Goal: Task Accomplishment & Management: Complete application form

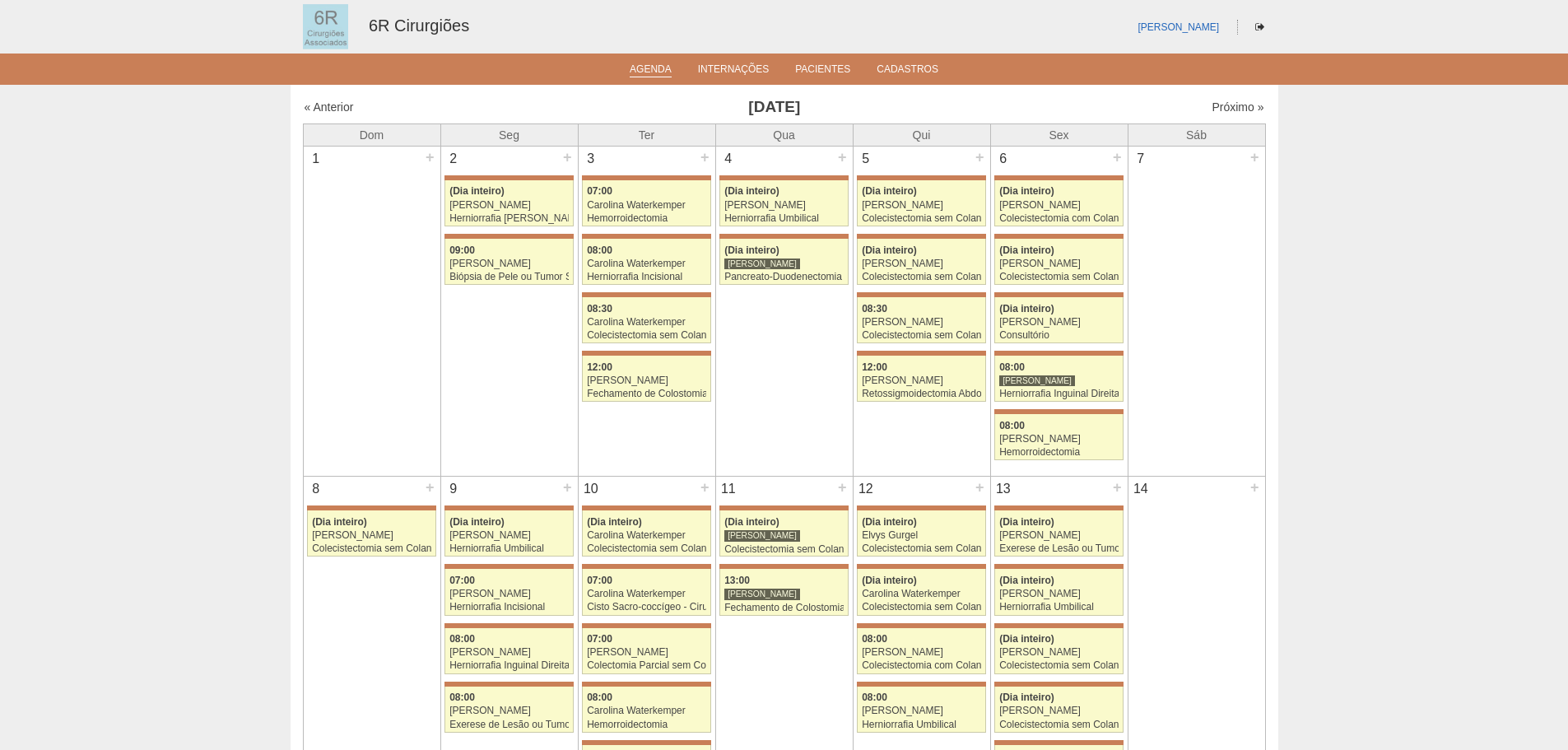
click at [657, 74] on link "Agenda" at bounding box center [650, 70] width 42 height 14
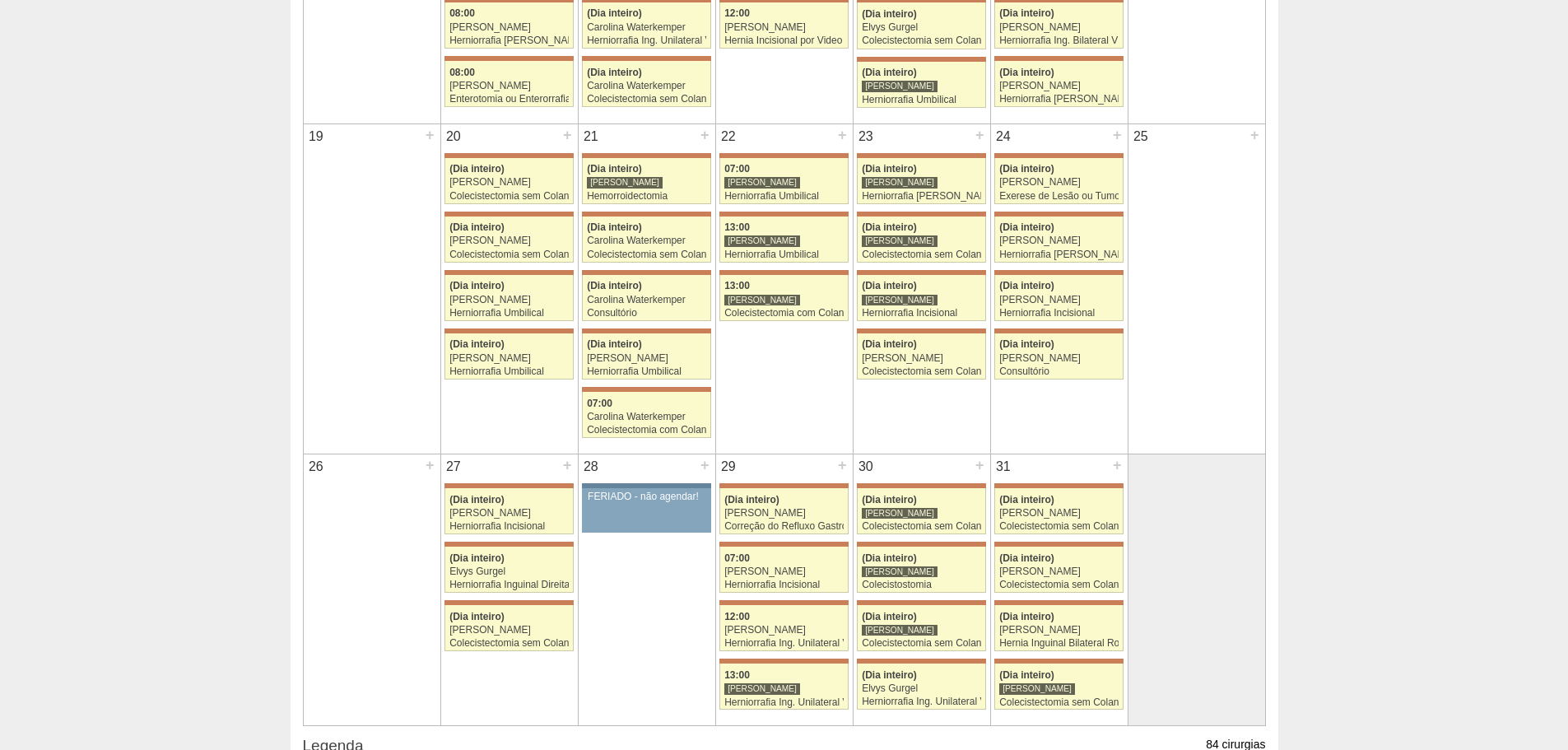
scroll to position [1153, 0]
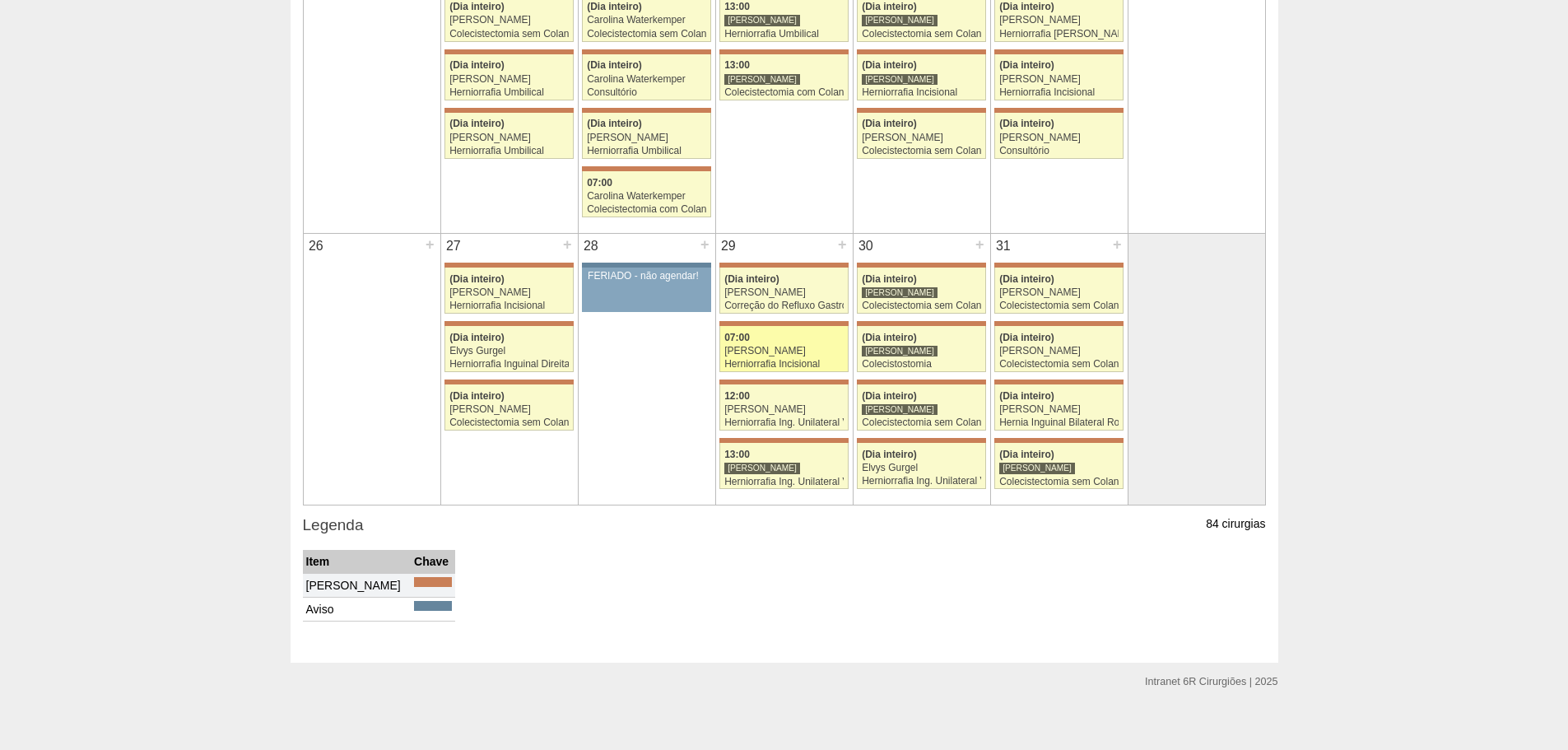
click at [792, 365] on div "Herniorrafia Incisional" at bounding box center [784, 364] width 120 height 11
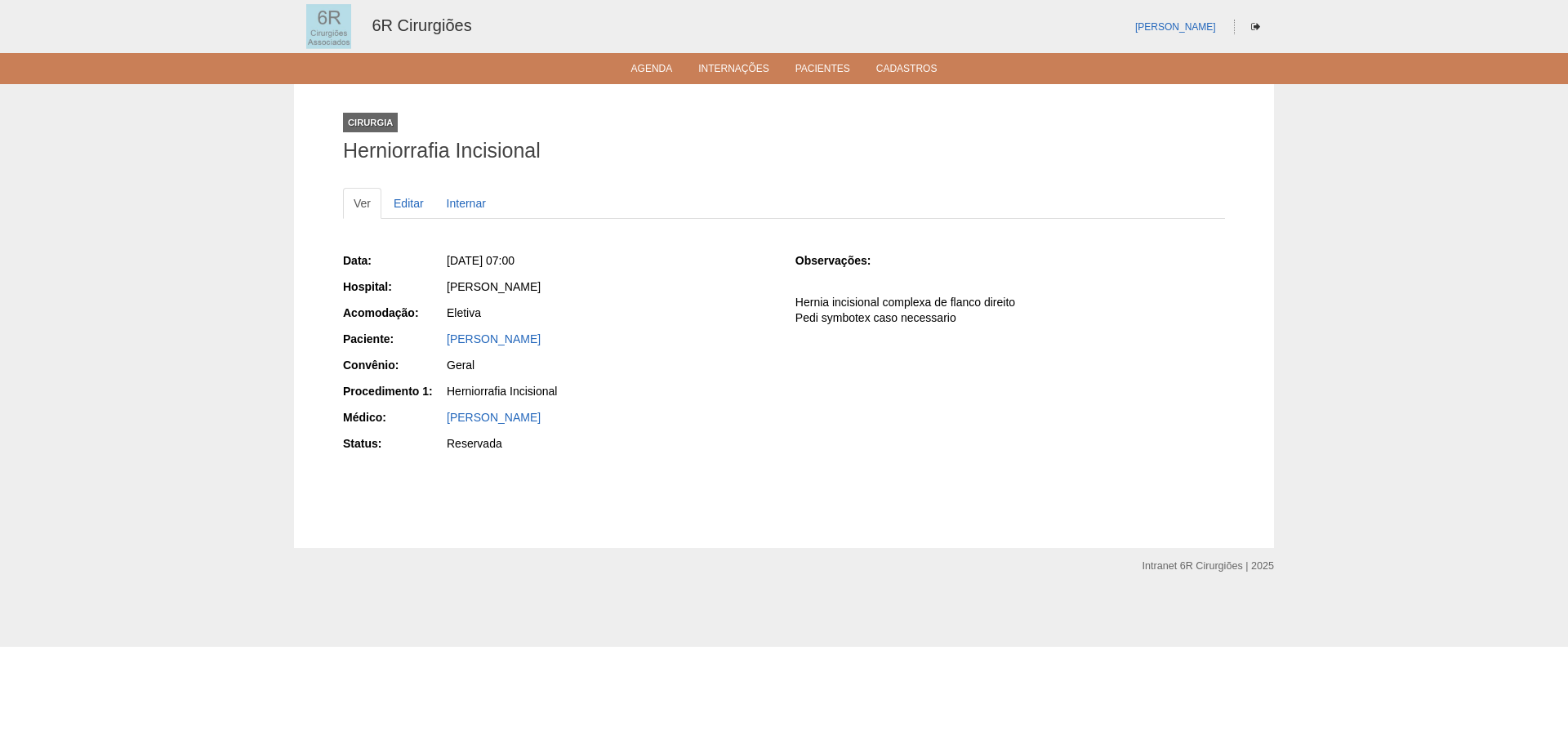
drag, startPoint x: 560, startPoint y: 342, endPoint x: 446, endPoint y: 342, distance: 114.0
click at [446, 342] on div "Maria Ofelia Mendes" at bounding box center [609, 341] width 327 height 20
copy link "Maria Ofelia Mendes"
click at [647, 74] on link "Agenda" at bounding box center [653, 69] width 42 height 14
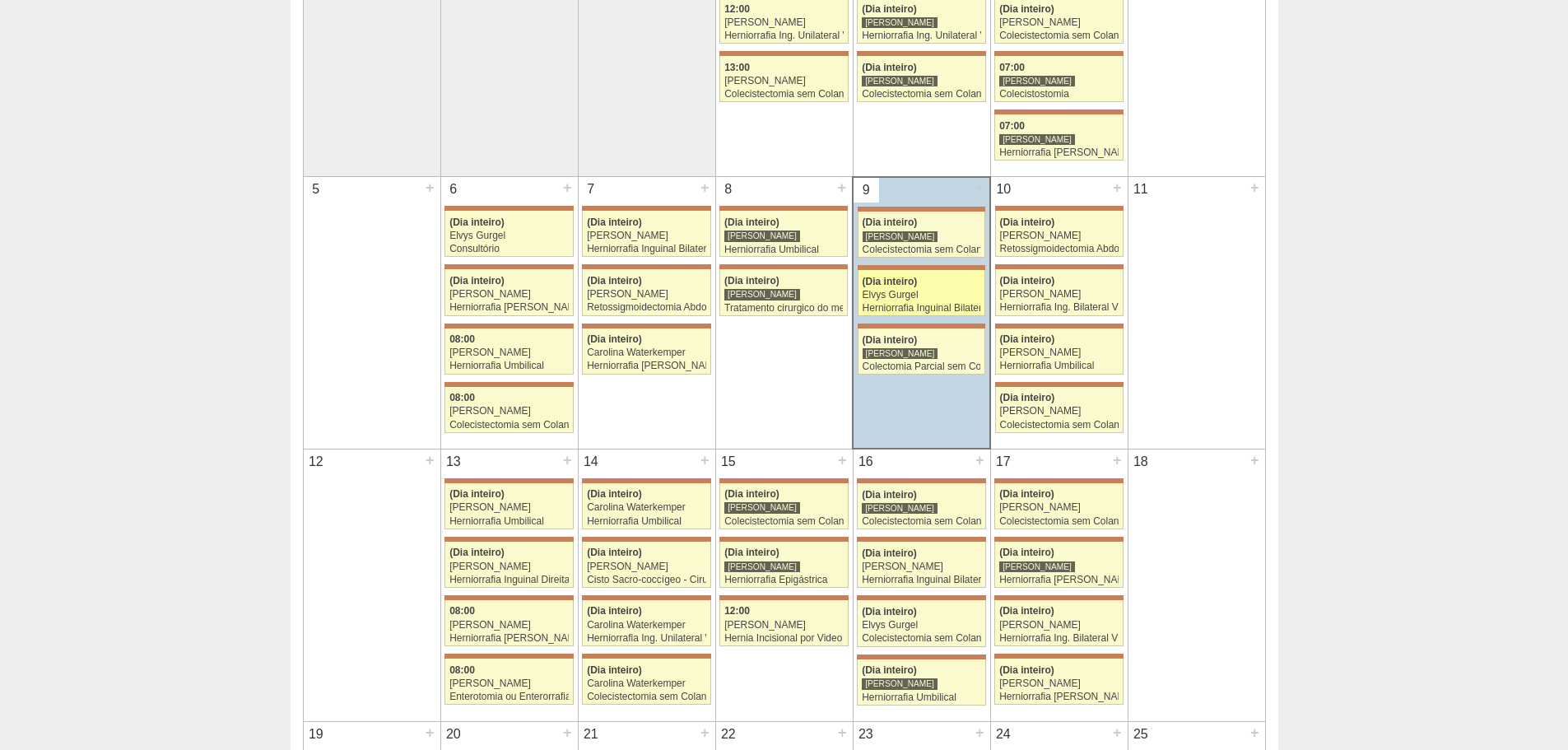
scroll to position [329, 0]
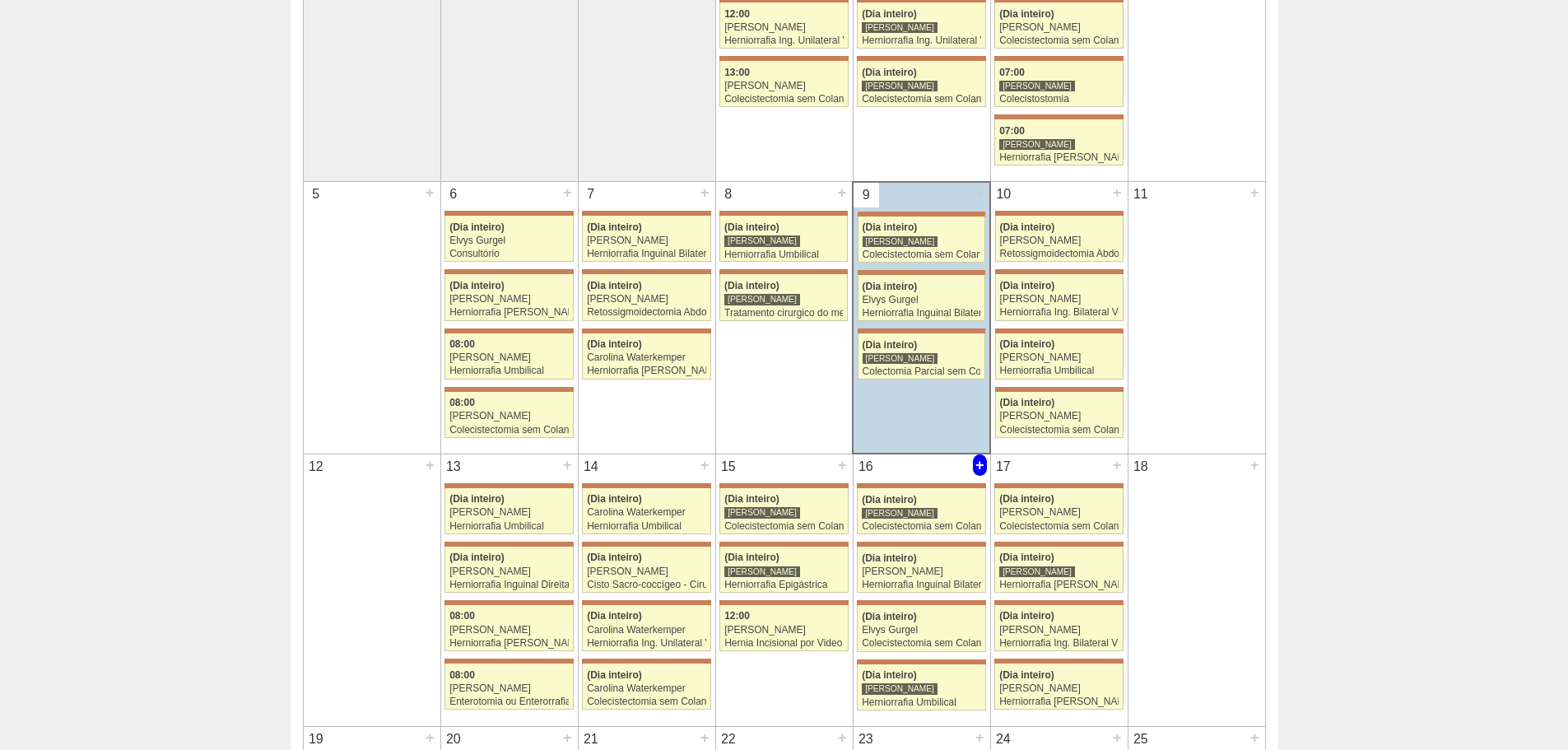
click at [983, 463] on div "+" at bounding box center [979, 464] width 14 height 21
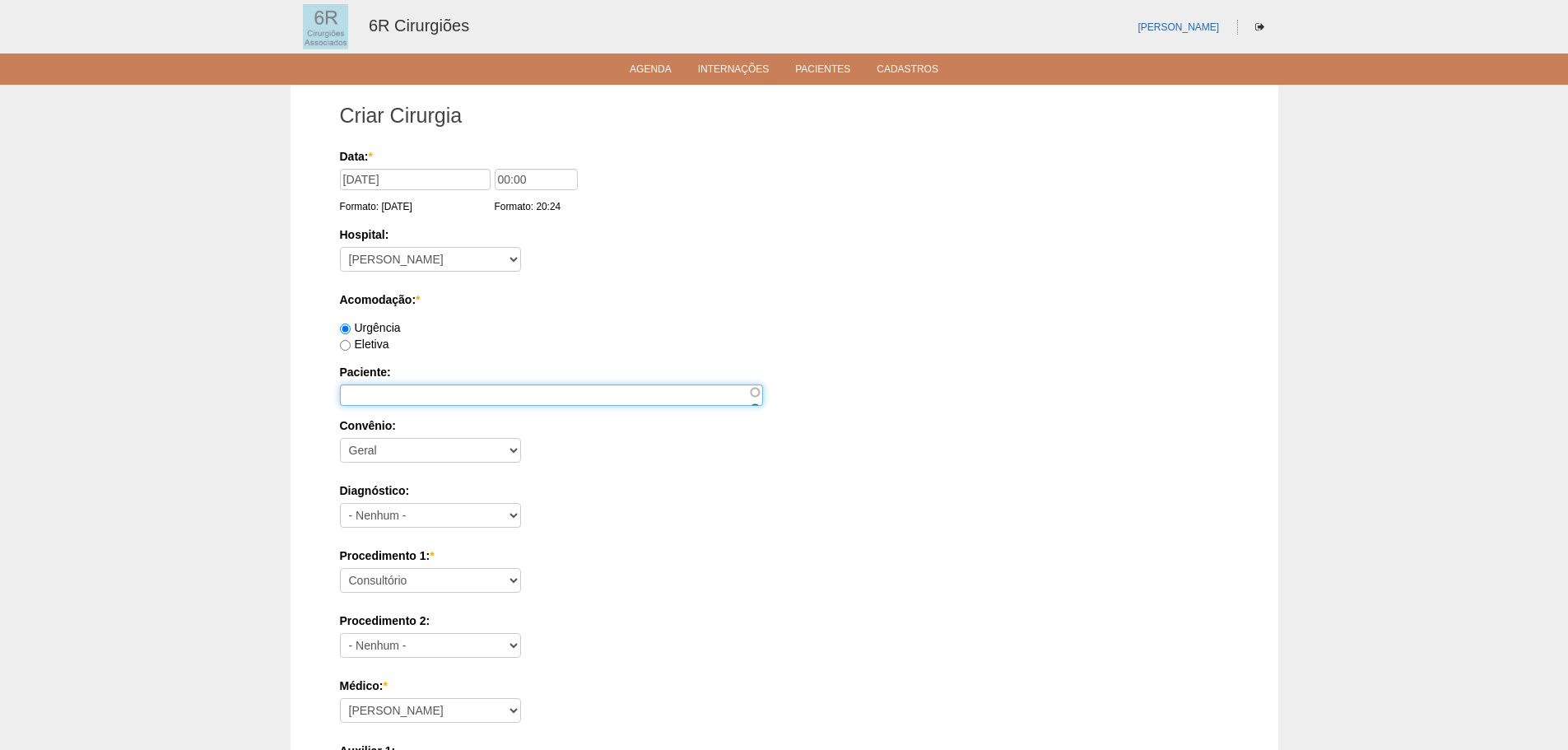
click at [419, 402] on input "Paciente:" at bounding box center [551, 394] width 423 height 21
paste input "[PERSON_NAME]"
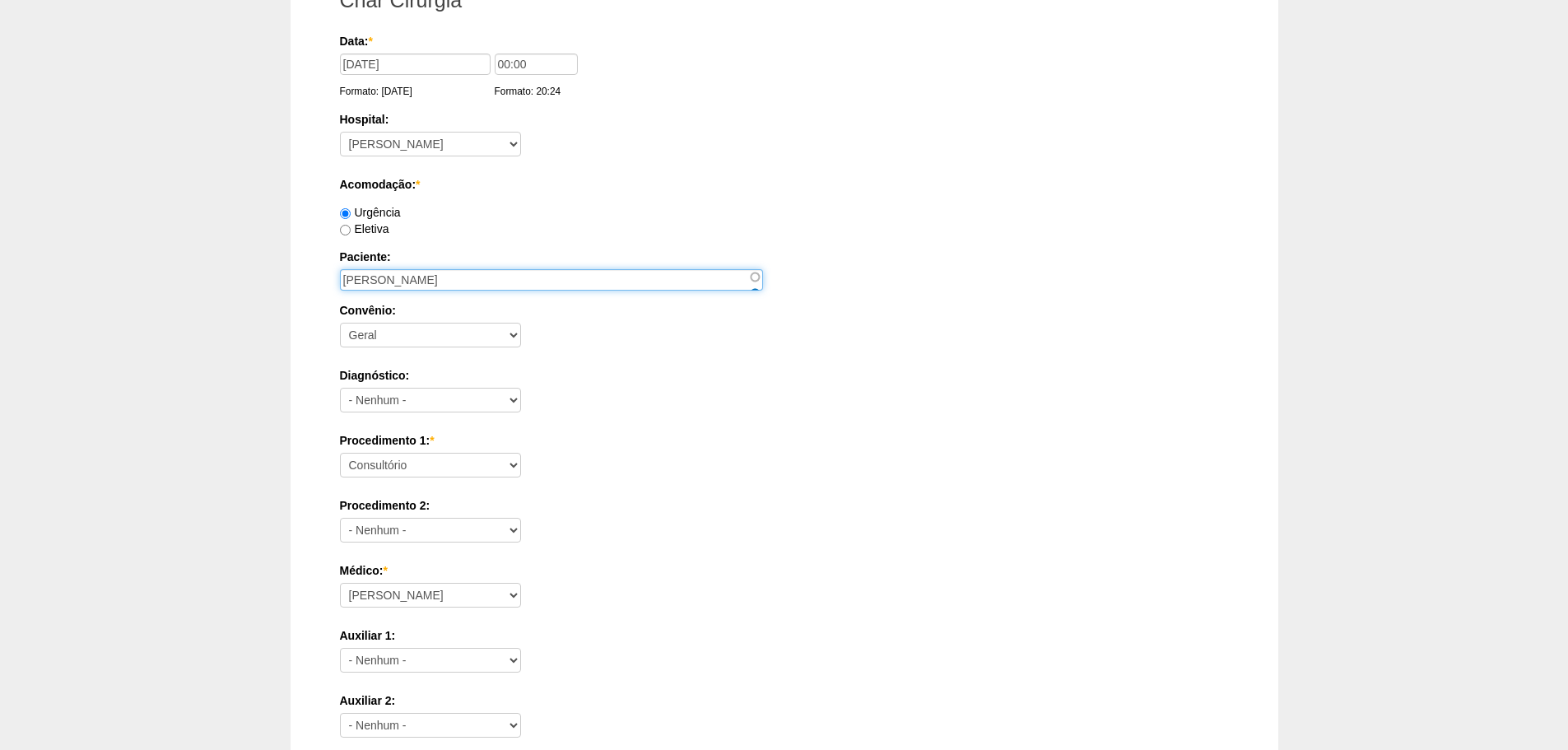
scroll to position [329, 0]
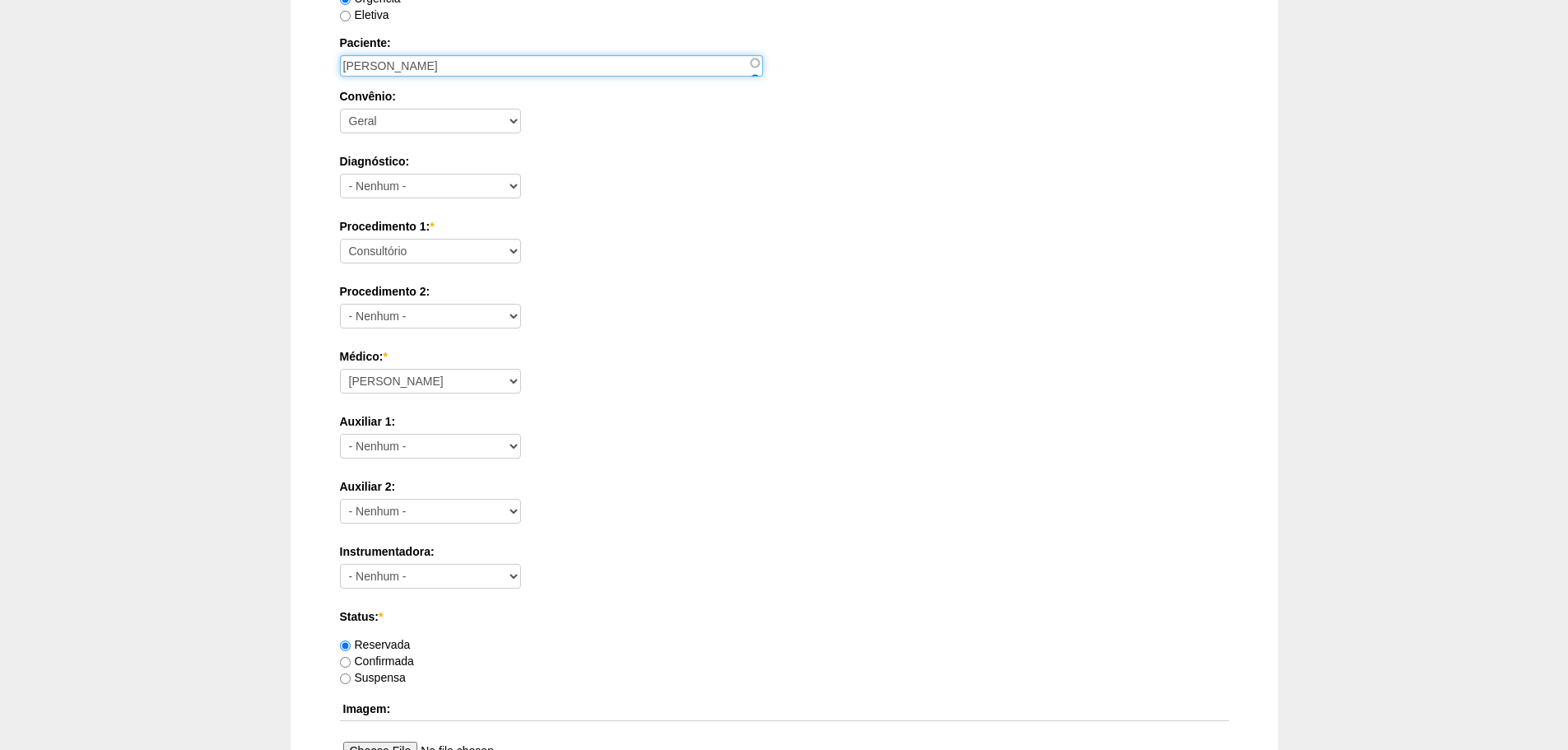
type input "JOSE PAULO DA SILVA TEIXEIRA"
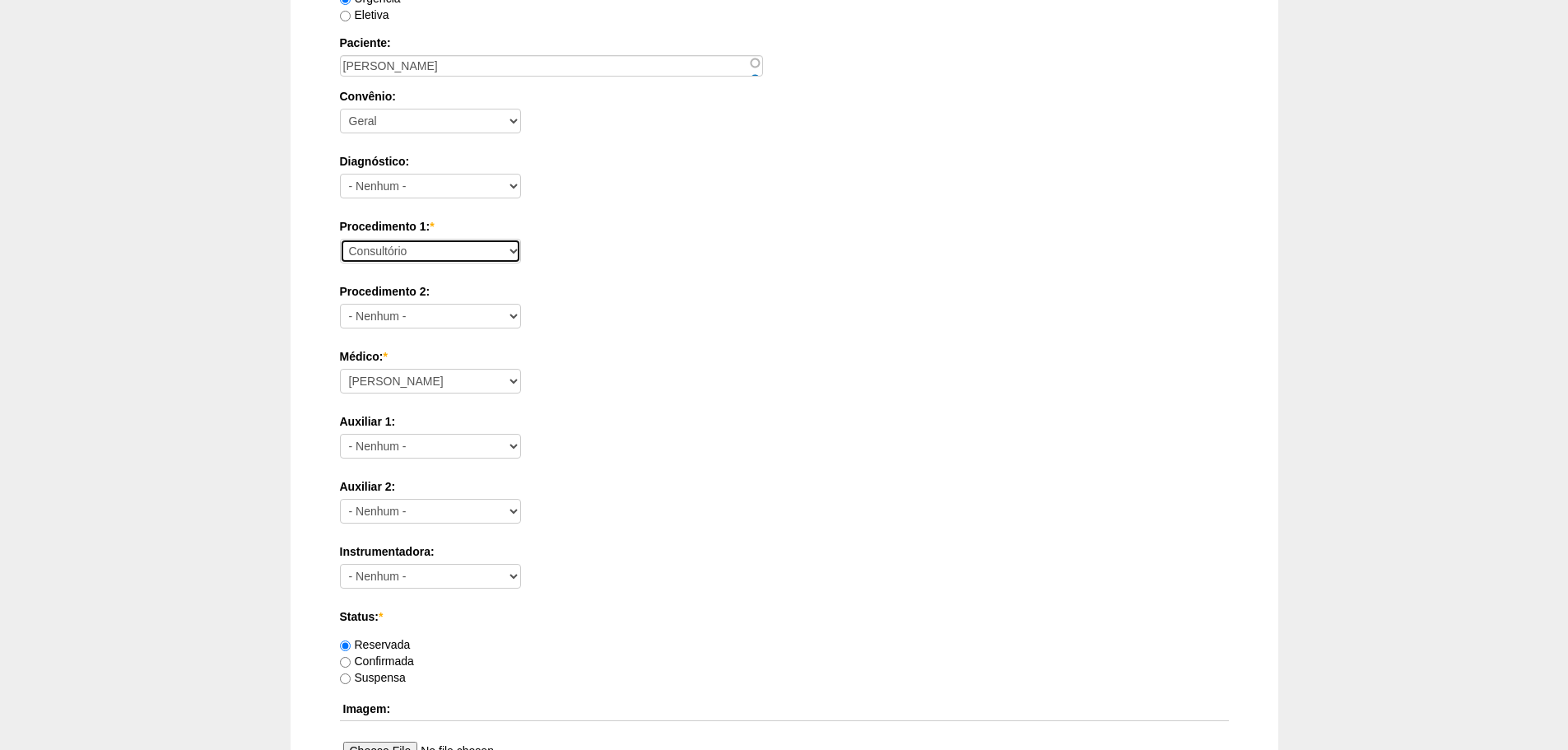
click at [428, 242] on select "Consultório Abscesso Hepático - Drenagem Abscesso perianal Amputação Abdômino P…" at bounding box center [430, 251] width 181 height 25
select select "66587"
click at [340, 239] on select "Consultório Abscesso Hepático - Drenagem Abscesso perianal Amputação Abdômino P…" at bounding box center [430, 251] width 181 height 25
click at [434, 382] on select "Aline Zanon Bariatricas Bruno Bulisani Bruno Oliveira Carolina Waterkemper Elvy…" at bounding box center [430, 381] width 181 height 25
select select "70"
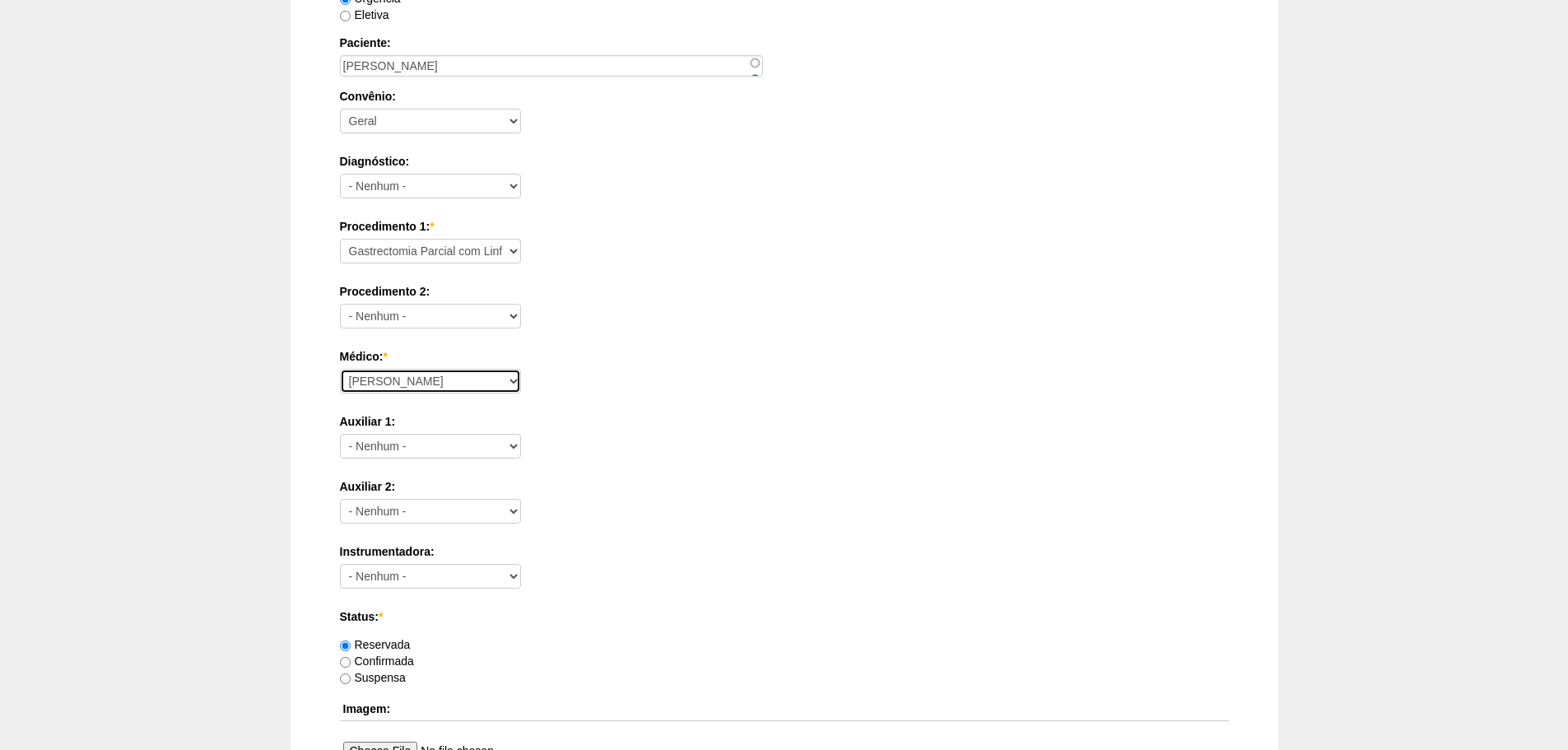
click at [340, 369] on select "Aline Zanon Bariatricas Bruno Bulisani Bruno Oliveira Carolina Waterkemper Elvy…" at bounding box center [430, 381] width 181 height 25
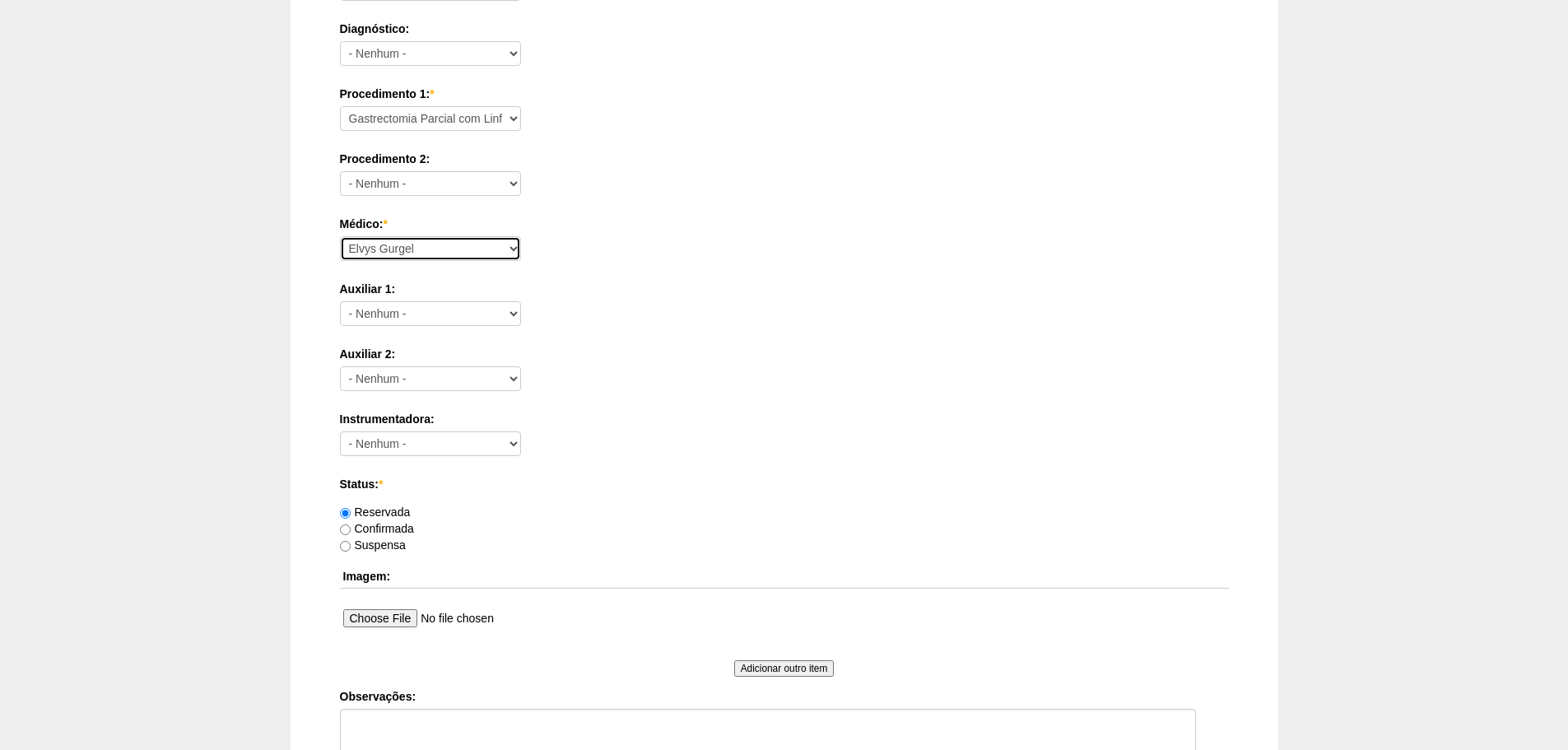
scroll to position [720, 0]
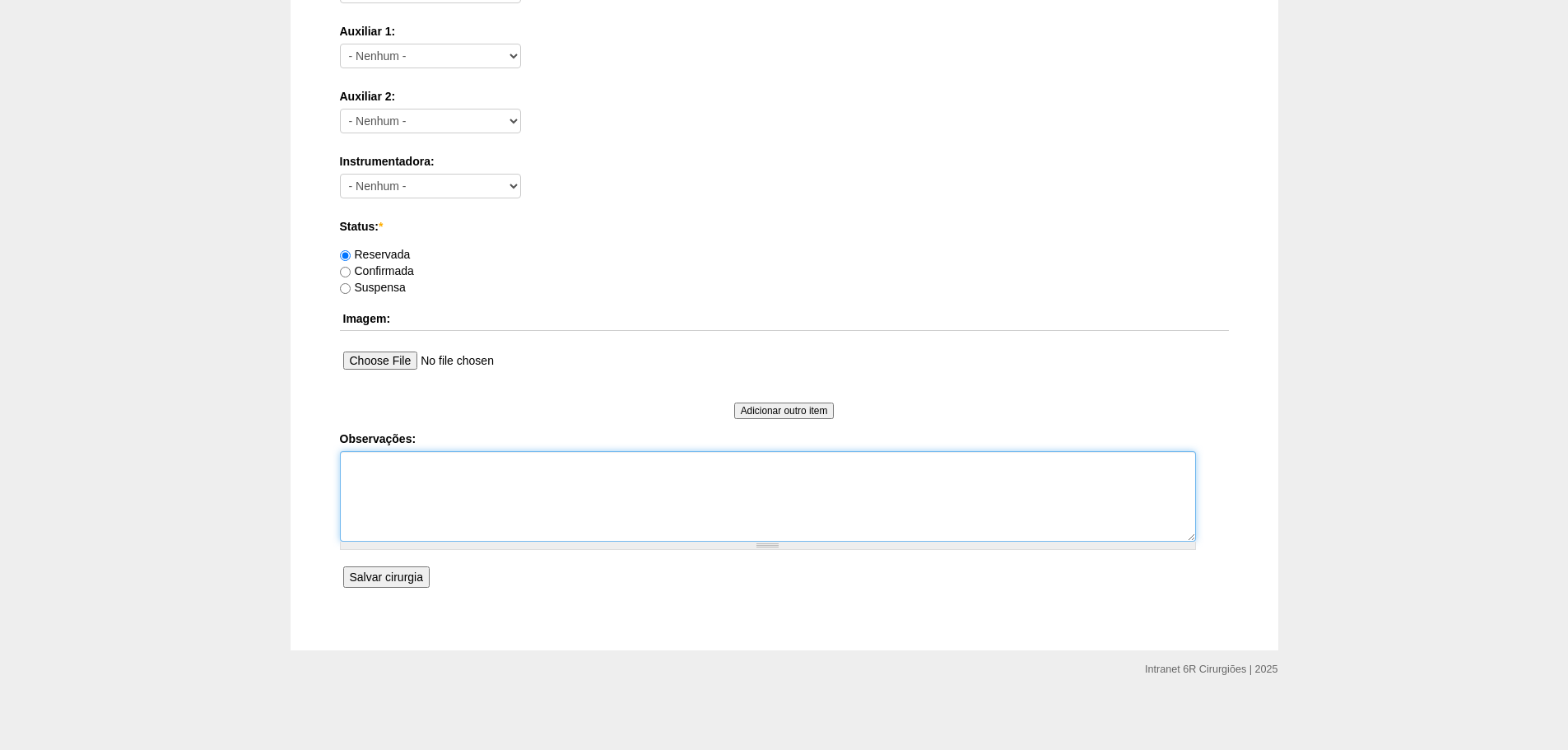
click at [497, 526] on textarea "Observações:" at bounding box center [767, 497] width 856 height 90
click at [400, 573] on input "Salvar cirurgia" at bounding box center [387, 577] width 87 height 21
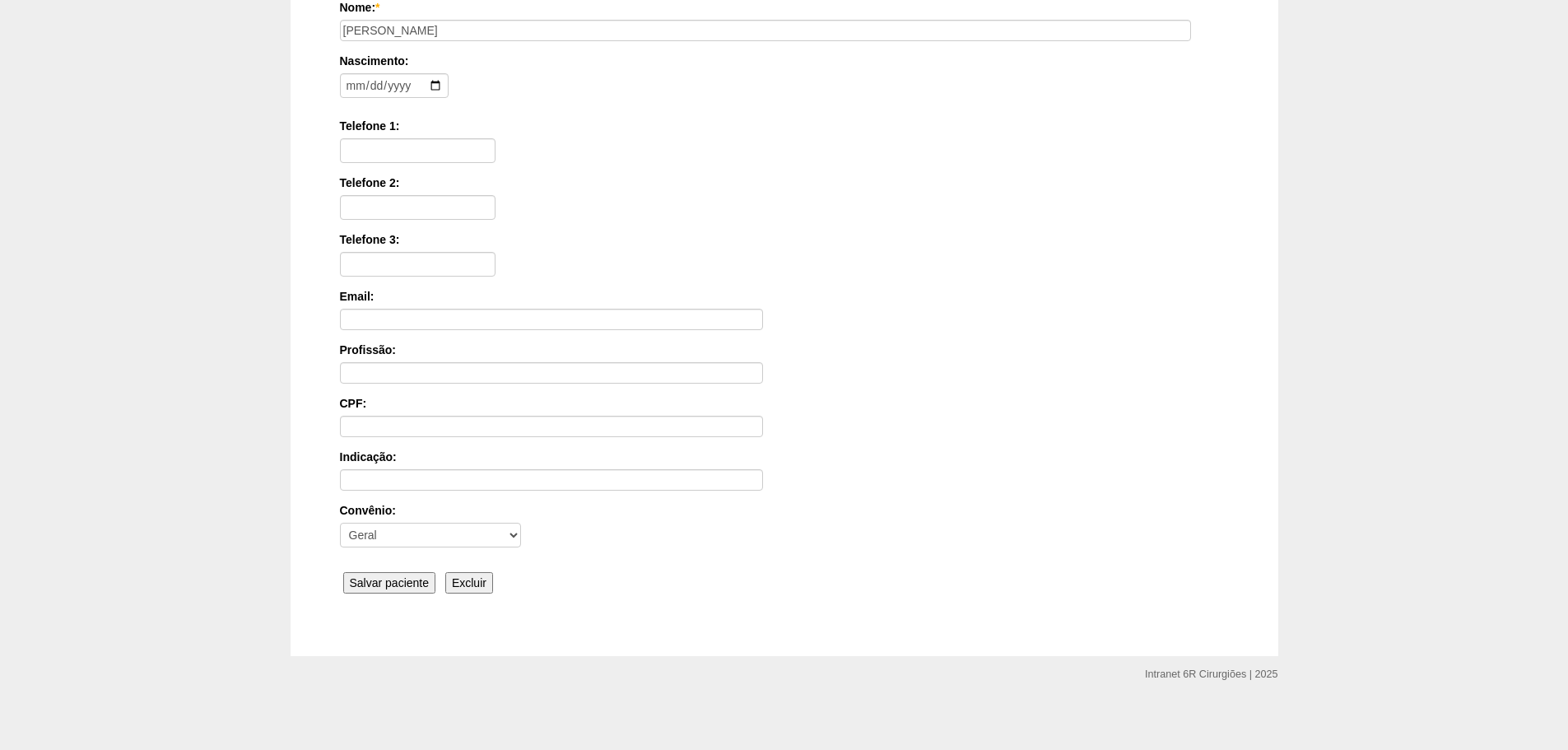
scroll to position [255, 0]
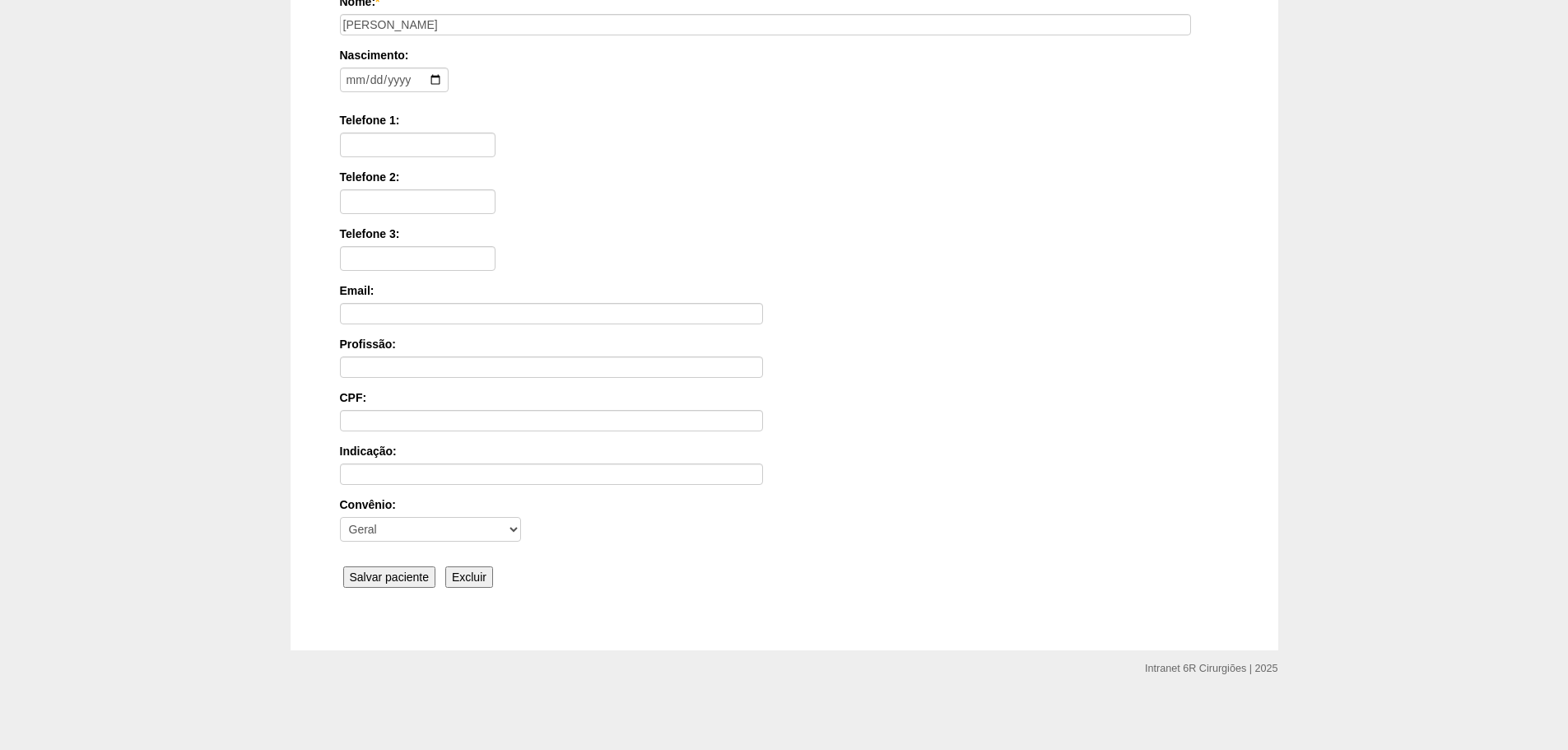
click at [381, 570] on input "Salvar paciente" at bounding box center [390, 577] width 93 height 21
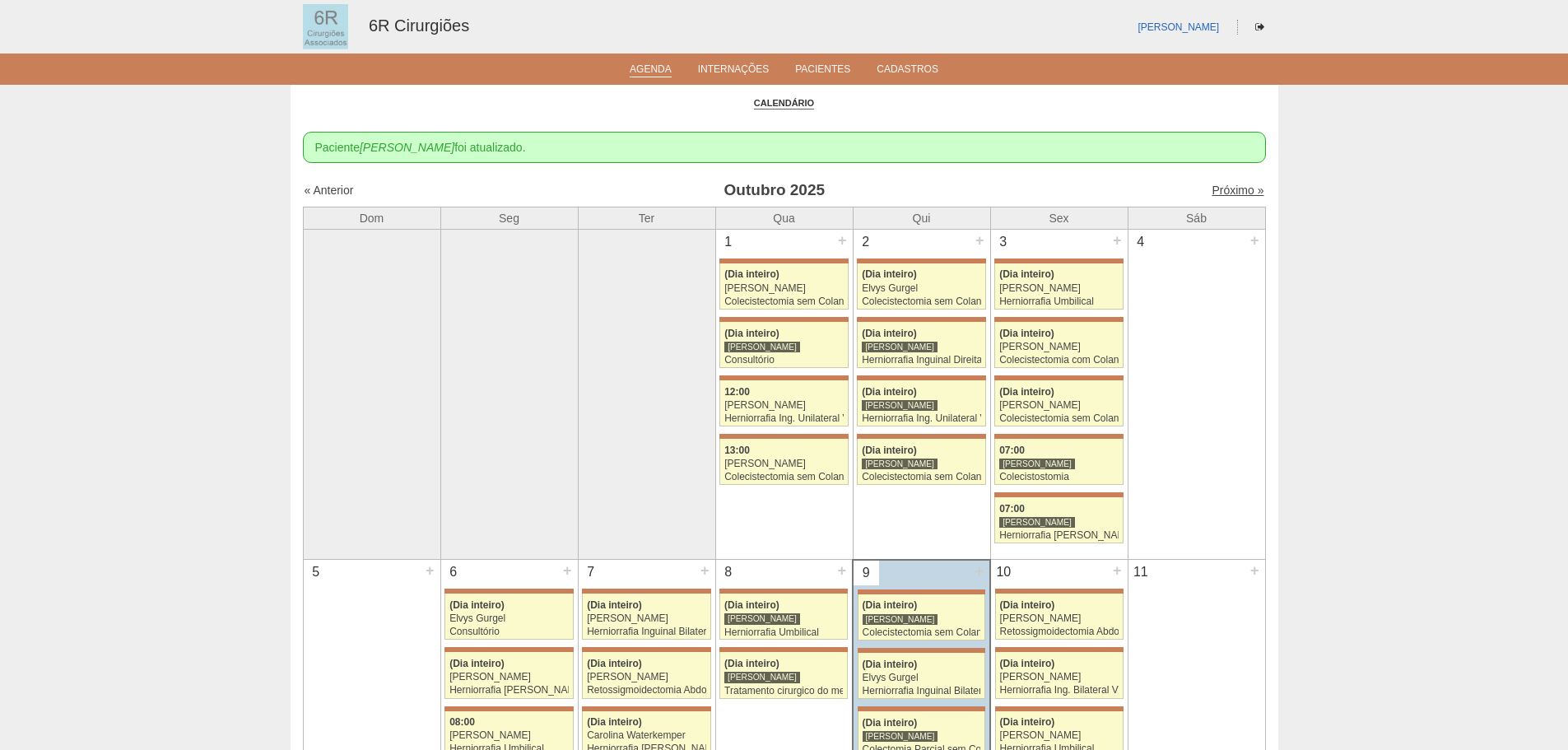
click at [1213, 191] on link "Próximo »" at bounding box center [1237, 190] width 52 height 13
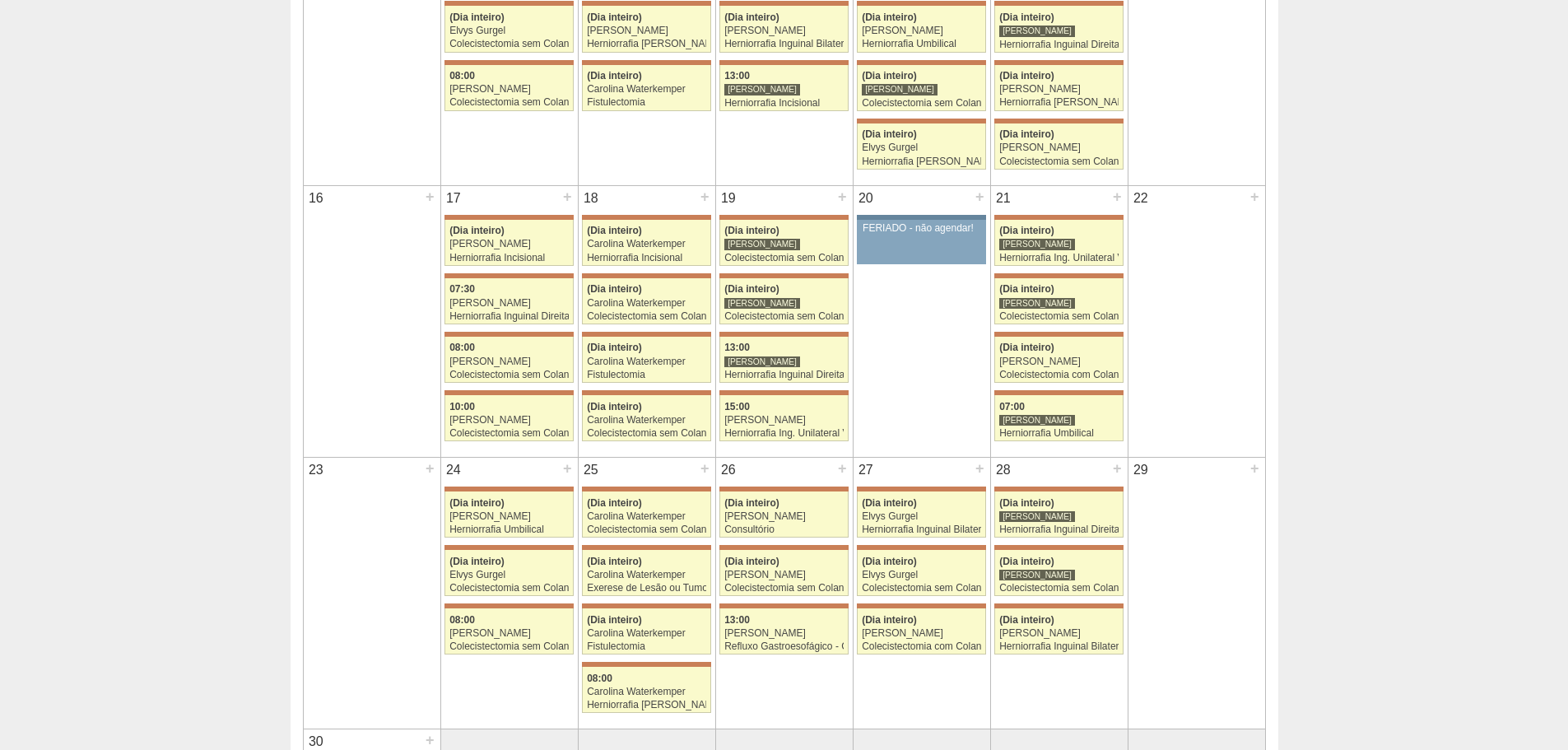
scroll to position [659, 0]
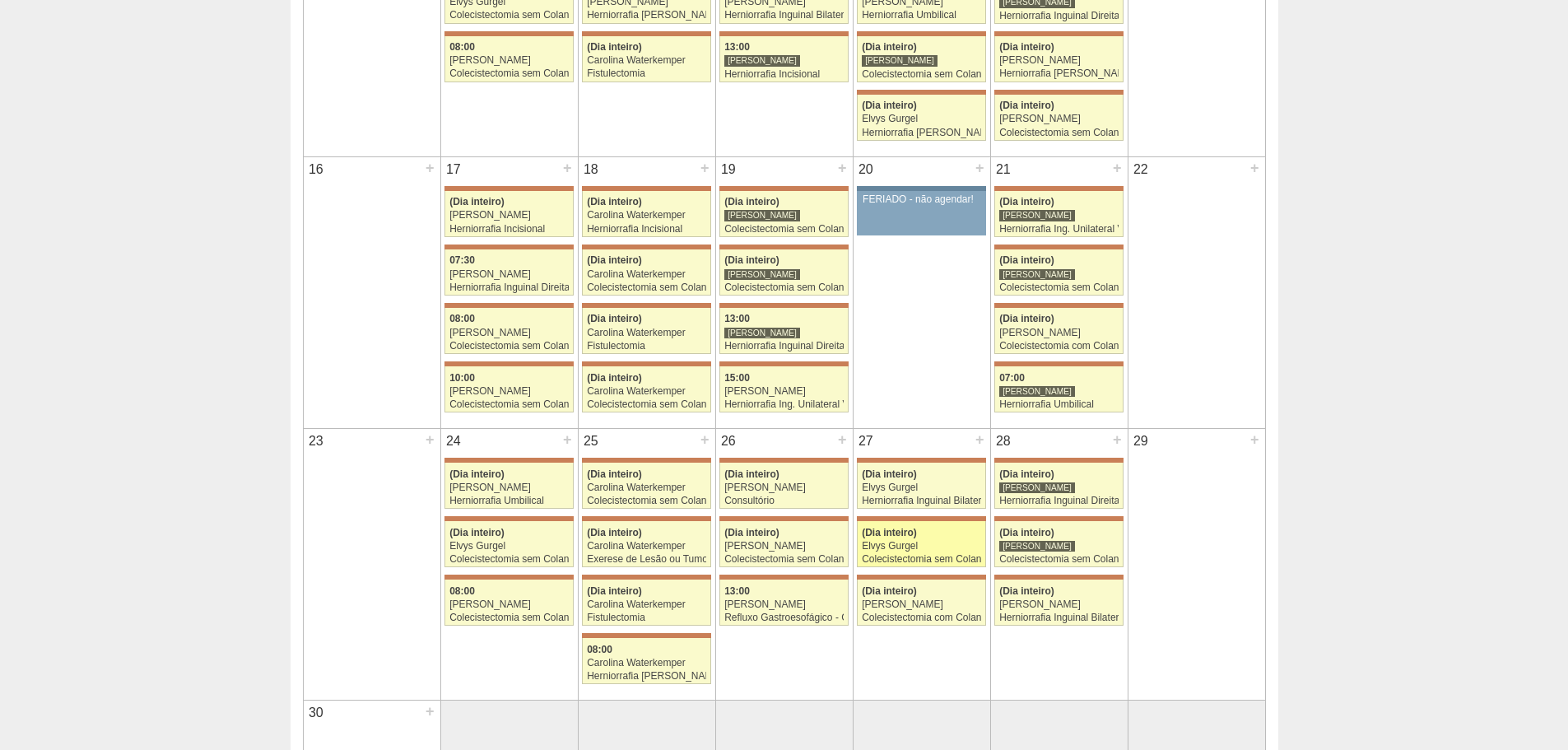
click at [945, 545] on div "Elvys Gurgel" at bounding box center [921, 546] width 120 height 11
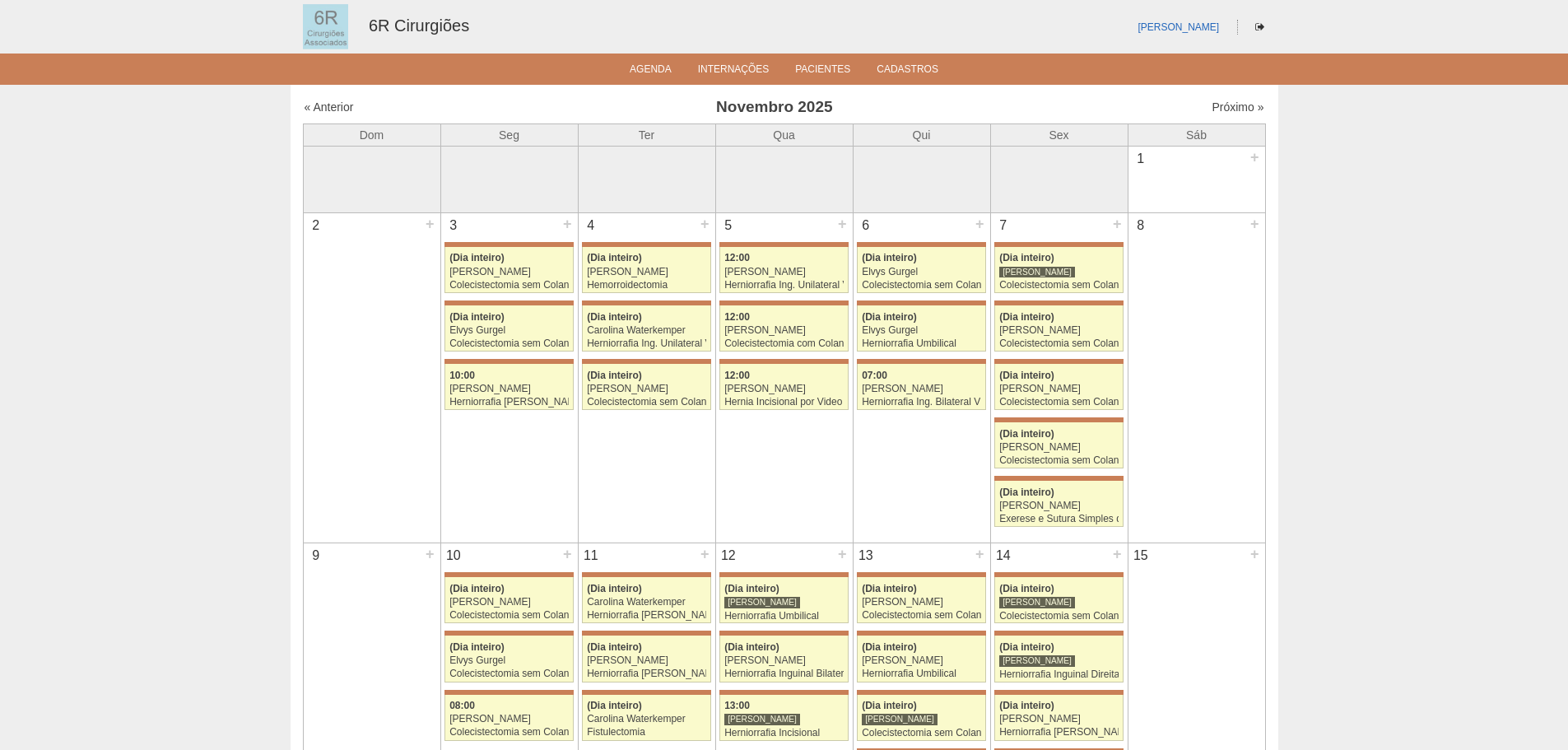
scroll to position [659, 0]
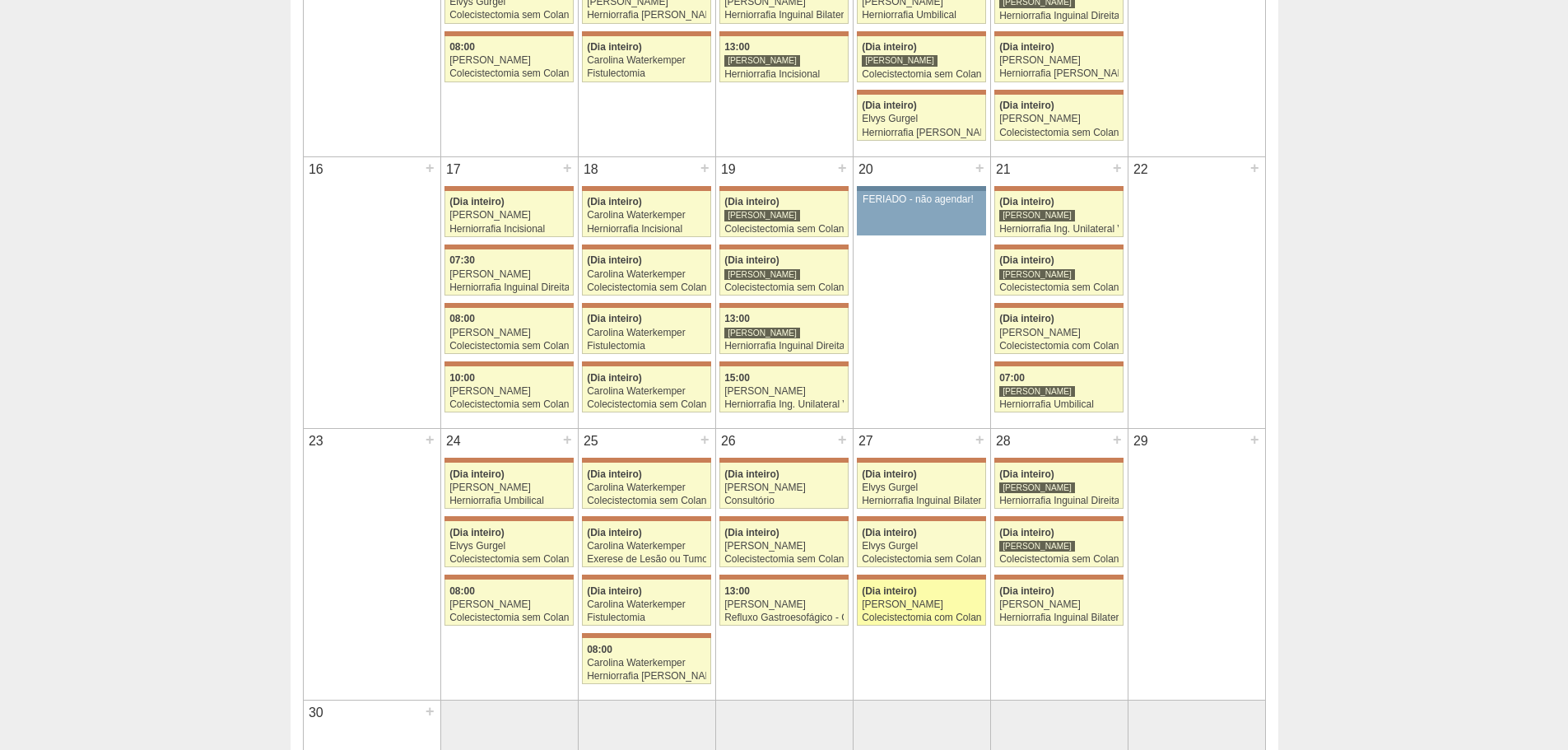
click at [923, 616] on div "Colecistectomia com Colangiografia VL" at bounding box center [921, 618] width 120 height 11
